Goal: Information Seeking & Learning: Learn about a topic

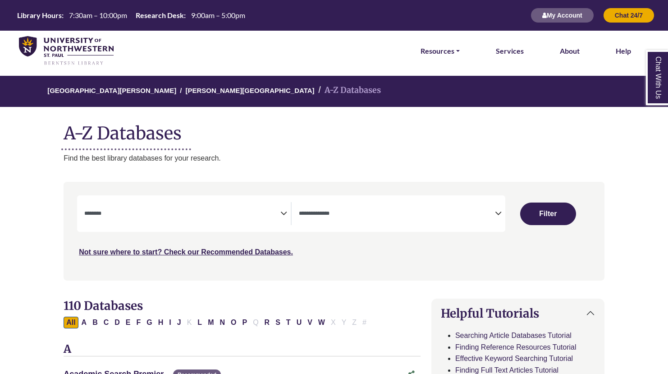
select select "Database Subject Filter"
select select "Database Types Filter"
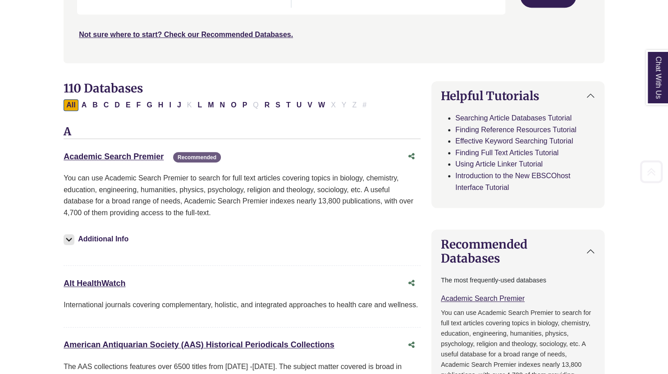
scroll to position [270, 0]
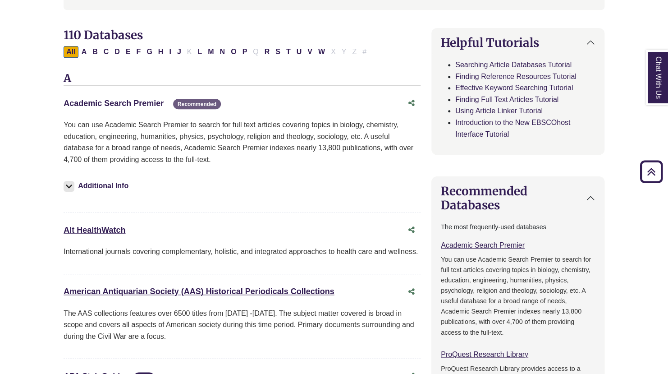
click at [123, 101] on link "Academic Search Premier This link opens in a new window" at bounding box center [114, 103] width 100 height 9
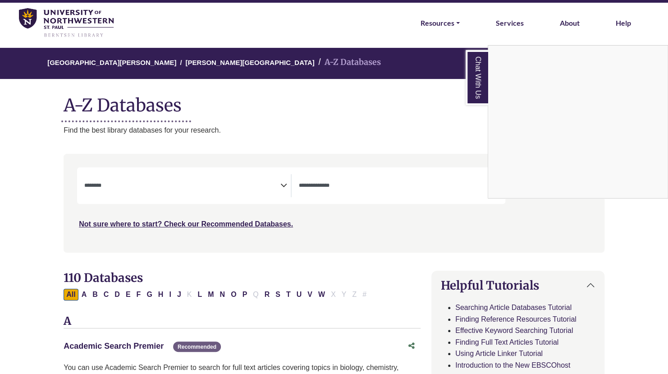
scroll to position [0, 0]
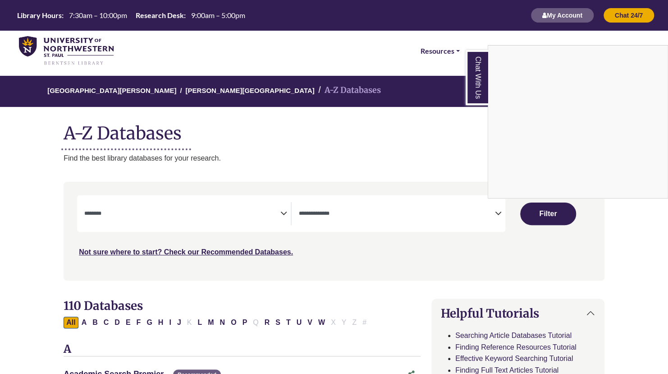
click at [79, 39] on div "Chat With Us" at bounding box center [334, 187] width 668 height 374
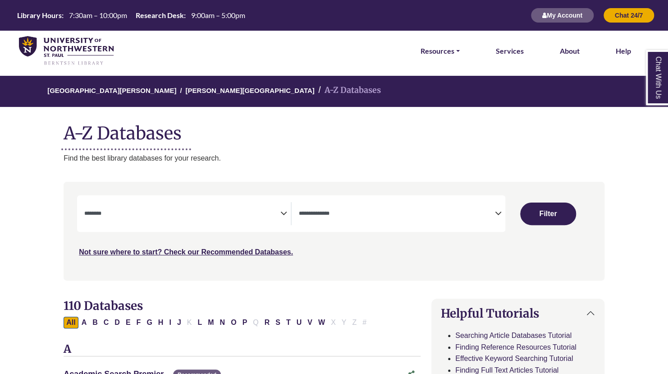
click at [77, 44] on img at bounding box center [66, 51] width 95 height 30
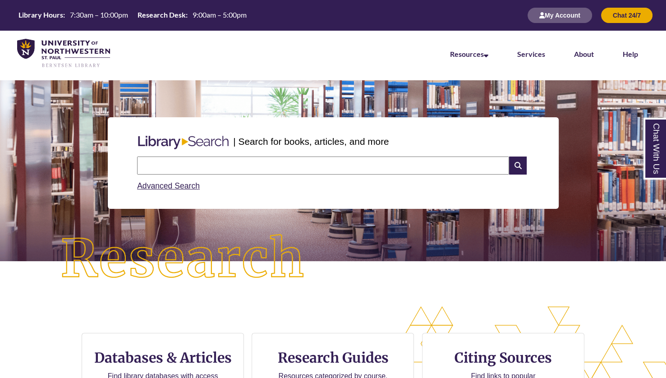
click at [172, 165] on input "text" at bounding box center [323, 165] width 372 height 18
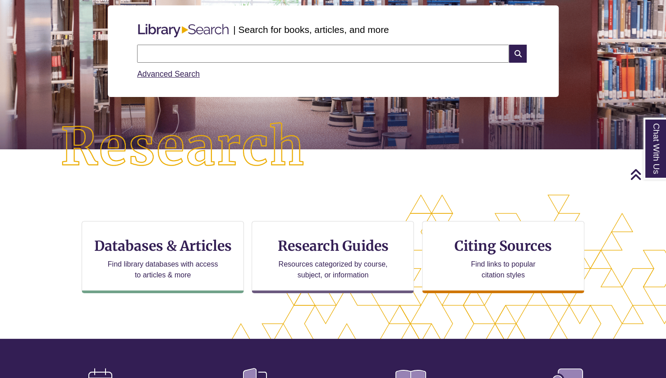
scroll to position [90, 0]
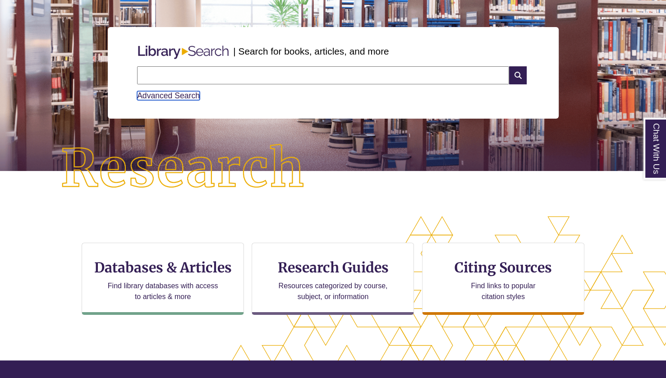
click at [155, 94] on link "Advanced Search" at bounding box center [168, 95] width 63 height 9
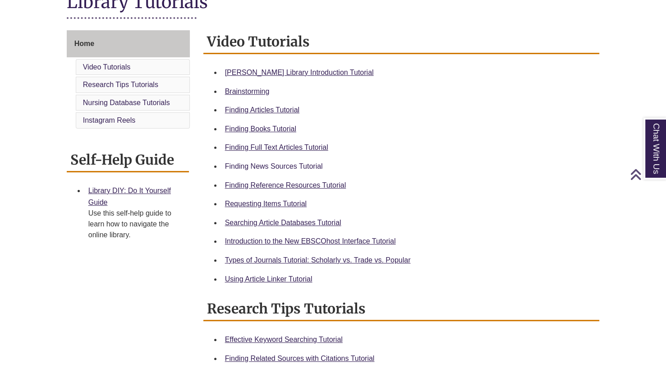
scroll to position [225, 0]
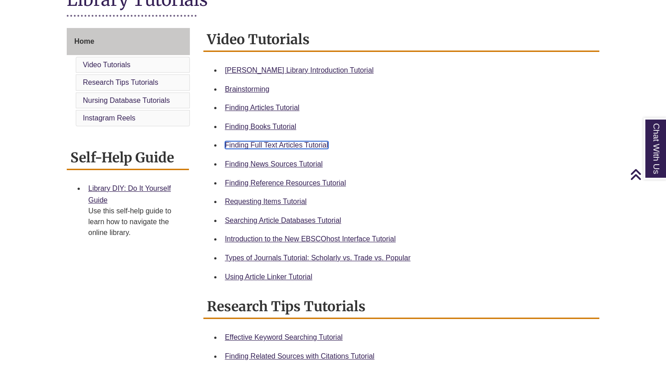
click at [250, 143] on link "Finding Full Text Articles Tutorial" at bounding box center [276, 145] width 103 height 8
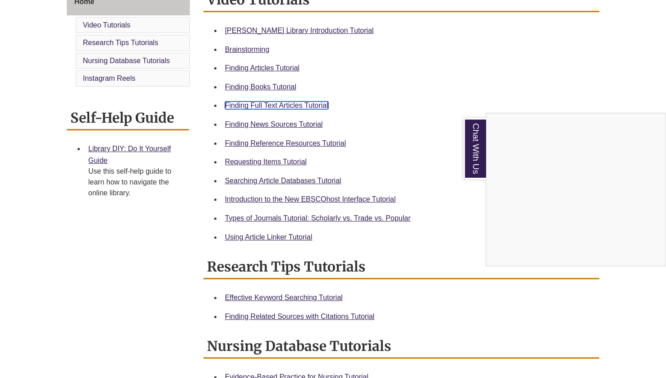
scroll to position [270, 0]
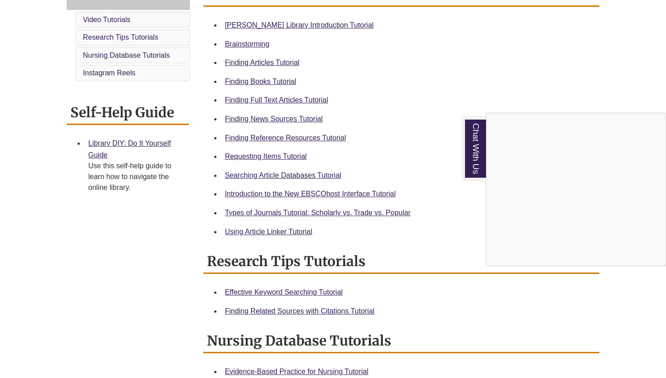
click at [281, 233] on div "Chat With Us" at bounding box center [333, 189] width 666 height 378
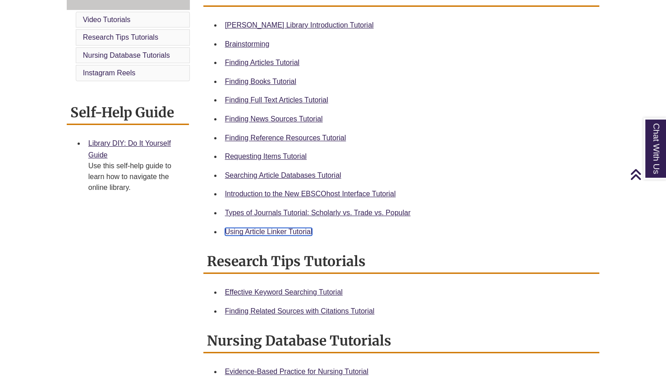
click at [278, 232] on link "Using Article Linker Tutorial" at bounding box center [268, 232] width 87 height 8
